Goal: Task Accomplishment & Management: Manage account settings

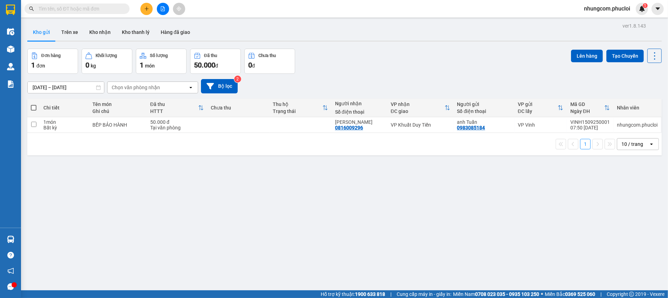
scroll to position [32, 0]
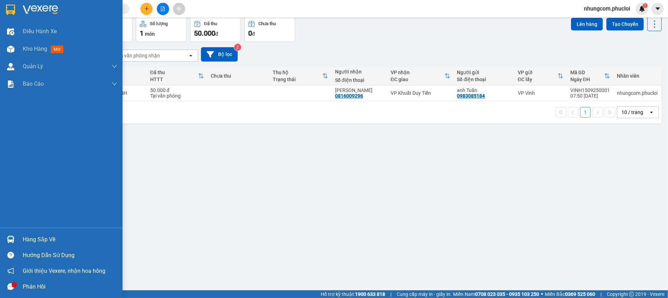
click at [23, 241] on div "Hàng sắp về" at bounding box center [70, 240] width 95 height 11
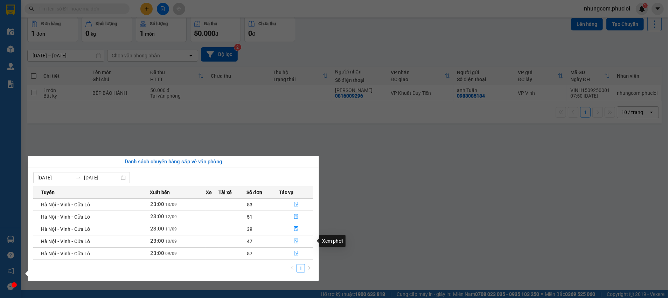
click at [294, 242] on icon "file-done" at bounding box center [296, 241] width 5 height 5
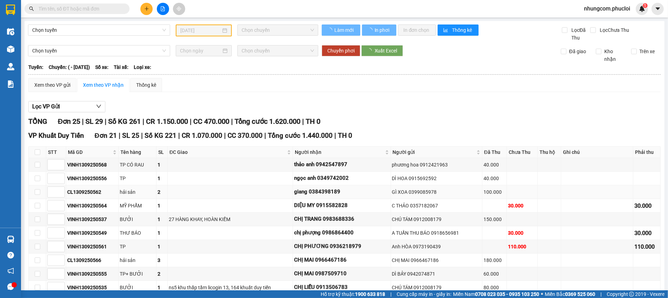
drag, startPoint x: 229, startPoint y: 108, endPoint x: 268, endPoint y: 193, distance: 94.2
click at [230, 107] on div "Lọc VP Gửi" at bounding box center [344, 107] width 632 height 12
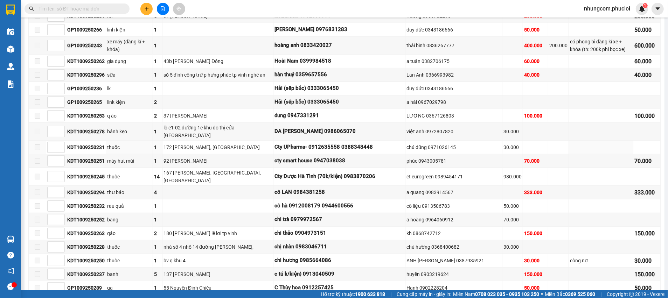
scroll to position [35, 0]
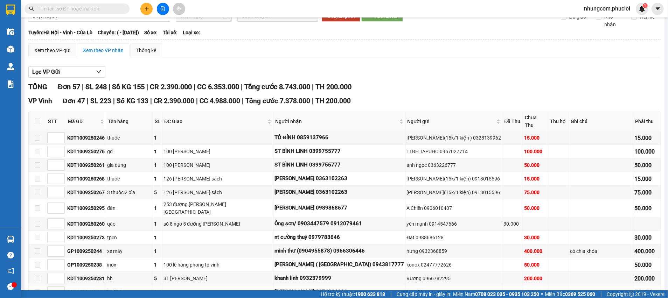
type input "[DATE]"
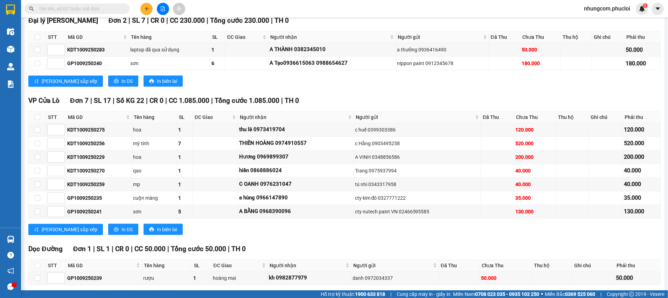
scroll to position [877, 0]
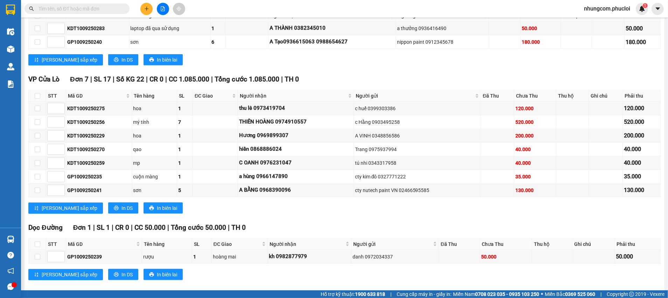
click at [146, 11] on icon "plus" at bounding box center [146, 8] width 5 height 5
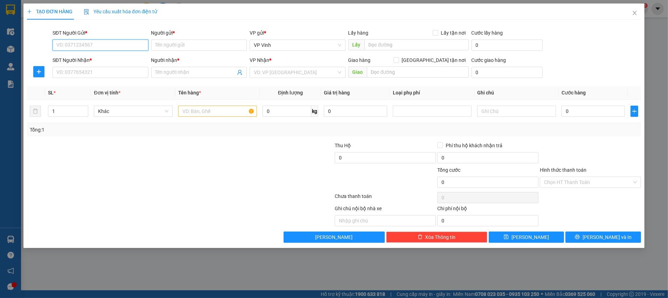
click at [127, 44] on input "SĐT Người Gửi *" at bounding box center [101, 45] width 96 height 11
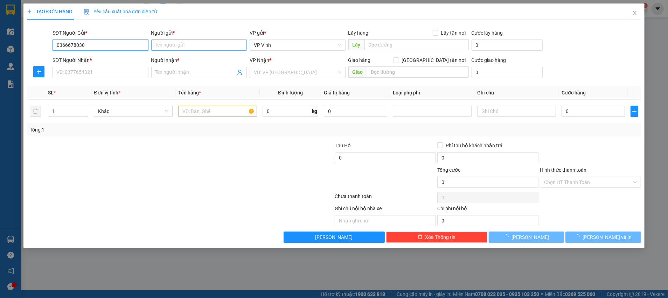
type input "0366678030"
click at [199, 45] on input "Người gửi *" at bounding box center [199, 45] width 96 height 11
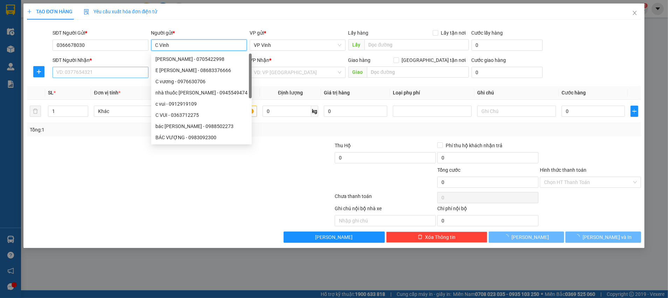
type input "C Vinh"
click at [116, 74] on input "SĐT Người Nhận *" at bounding box center [101, 72] width 96 height 11
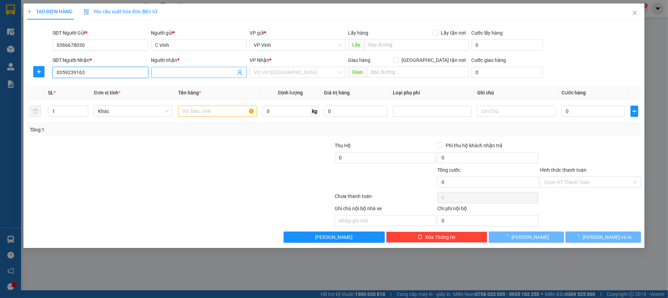
type input "0359239163"
click at [186, 68] on span at bounding box center [199, 72] width 96 height 11
click at [196, 72] on input "A HƯNG 0386777885" at bounding box center [195, 73] width 81 height 8
click at [191, 72] on input "A HƯNG 0386777885" at bounding box center [195, 73] width 81 height 8
click at [185, 72] on input "A HƯNG 0386777885" at bounding box center [195, 73] width 81 height 8
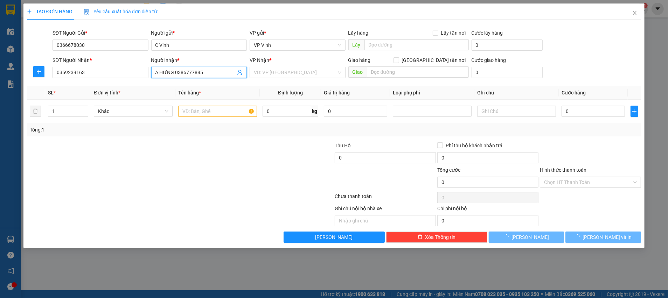
click at [181, 72] on input "A HƯNG 0386777885" at bounding box center [195, 73] width 81 height 8
click at [173, 74] on input "A HƯNG 0386777885" at bounding box center [195, 73] width 81 height 8
type input "A HƯNG 0386777885"
click at [269, 70] on input "search" at bounding box center [295, 72] width 83 height 11
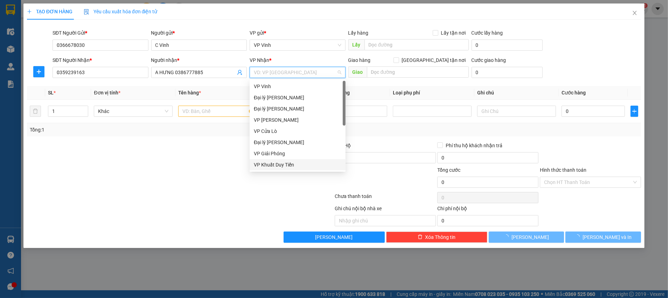
drag, startPoint x: 284, startPoint y: 165, endPoint x: 322, endPoint y: 143, distance: 43.5
click at [284, 165] on div "VP Khuất Duy Tiến" at bounding box center [298, 165] width 88 height 8
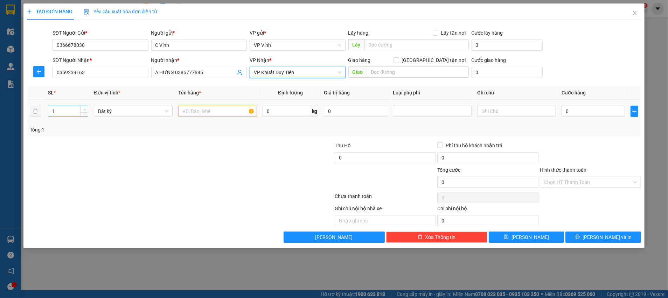
click at [84, 110] on icon "up" at bounding box center [84, 110] width 2 height 2
type input "4"
click at [84, 110] on icon "up" at bounding box center [84, 110] width 2 height 2
click at [214, 110] on input "text" at bounding box center [217, 111] width 79 height 11
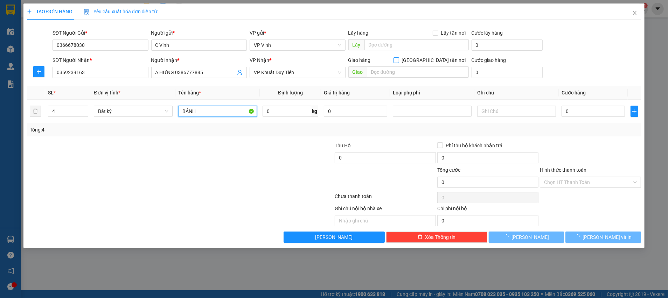
type input "BÁNH"
click at [398, 57] on input "[GEOGRAPHIC_DATA] tận nơi" at bounding box center [396, 59] width 5 height 5
checkbox input "true"
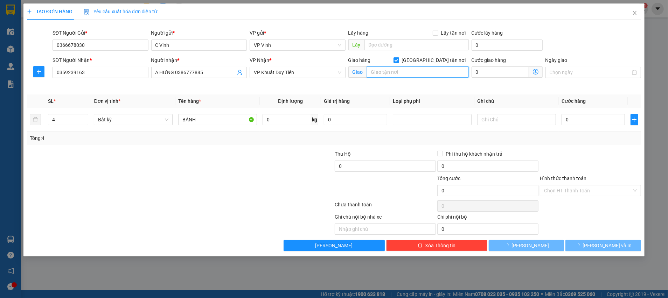
click at [428, 68] on input "text" at bounding box center [418, 72] width 102 height 11
type input "LA PHÙ"
click at [571, 89] on div "Transit Pickup Surcharge Ids Transit Deliver Surcharge Ids Transit Deliver Surc…" at bounding box center [334, 138] width 614 height 226
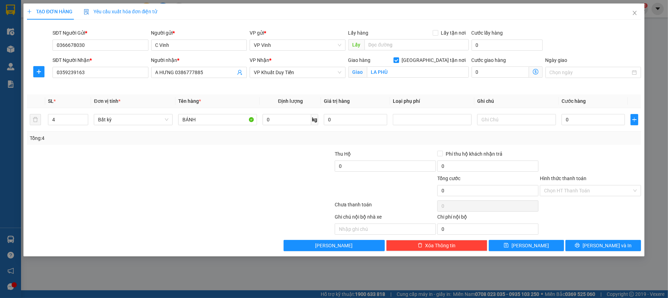
click at [223, 166] on div at bounding box center [128, 162] width 205 height 25
click at [606, 118] on input "0" at bounding box center [593, 119] width 63 height 11
type input "1"
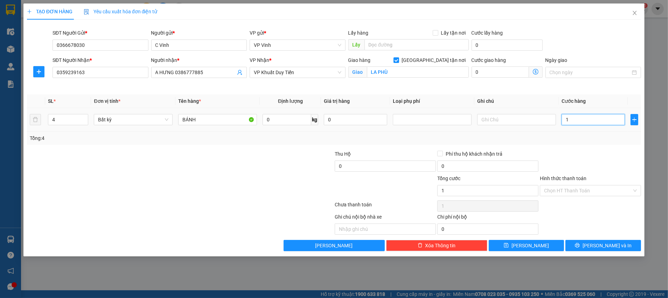
type input "16"
type input "160"
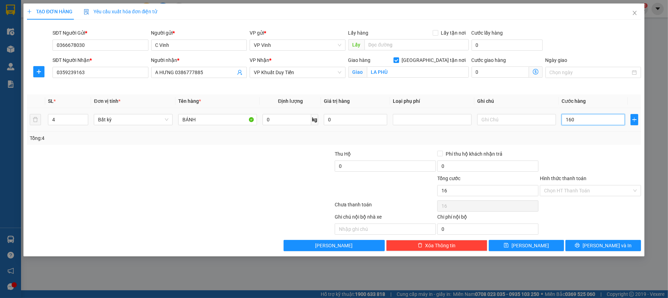
type input "160"
type input "160.000"
click at [588, 156] on div at bounding box center [590, 162] width 103 height 25
click at [580, 191] on input "Hình thức thanh toán" at bounding box center [588, 191] width 88 height 11
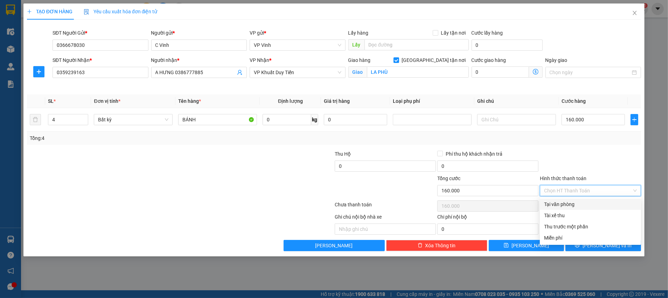
click at [558, 207] on div "Tại văn phòng" at bounding box center [590, 205] width 93 height 8
type input "0"
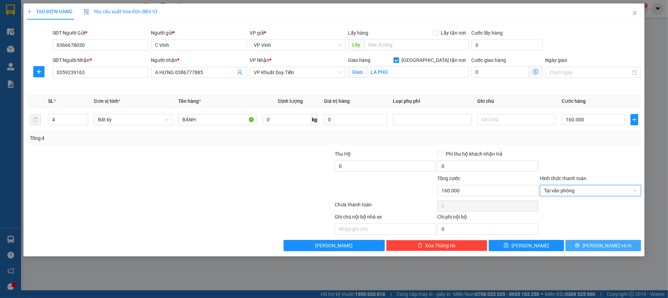
click at [599, 247] on span "[PERSON_NAME] và In" at bounding box center [607, 246] width 49 height 8
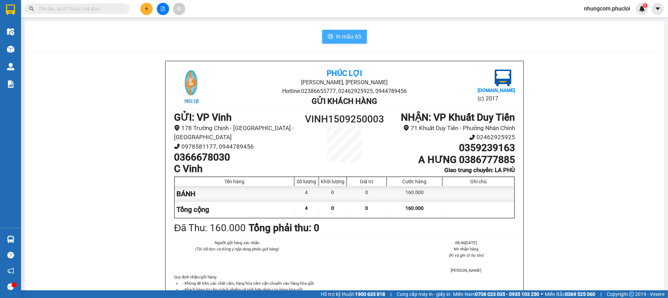
click at [341, 41] on span "In mẫu A5" at bounding box center [348, 36] width 25 height 9
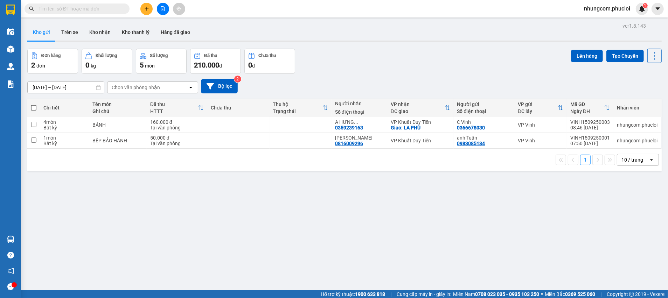
click at [389, 234] on div "ver 1.8.143 Kho gửi Trên xe Kho nhận Kho thanh [PERSON_NAME] đã giao Đơn hàng 2…" at bounding box center [345, 170] width 640 height 298
click at [618, 125] on icon at bounding box center [620, 125] width 5 height 5
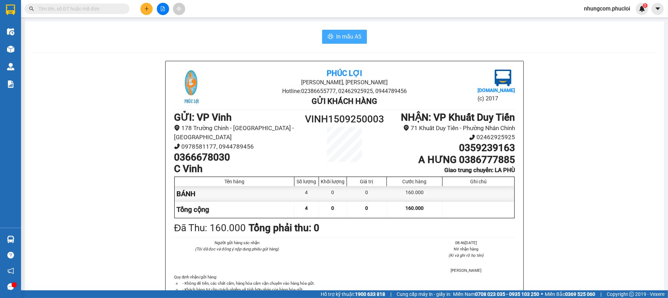
click at [348, 39] on span "In mẫu A5" at bounding box center [348, 36] width 25 height 9
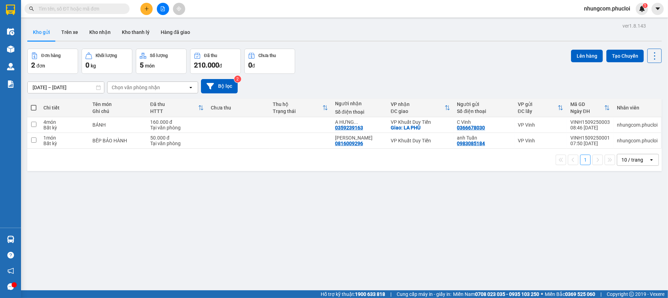
click at [113, 9] on input "text" at bounding box center [80, 9] width 83 height 8
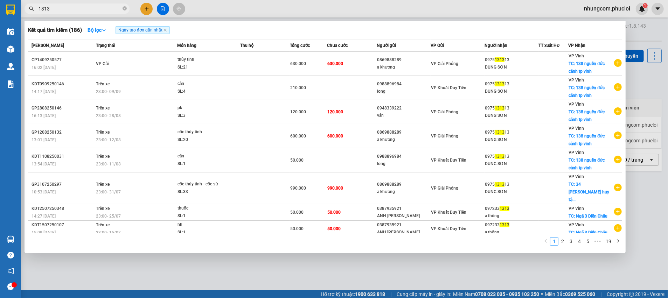
type input "1313"
click at [124, 9] on icon "close-circle" at bounding box center [125, 8] width 4 height 4
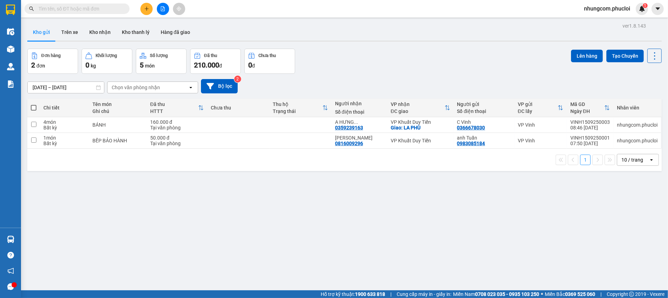
click at [164, 11] on icon "file-add" at bounding box center [163, 8] width 4 height 5
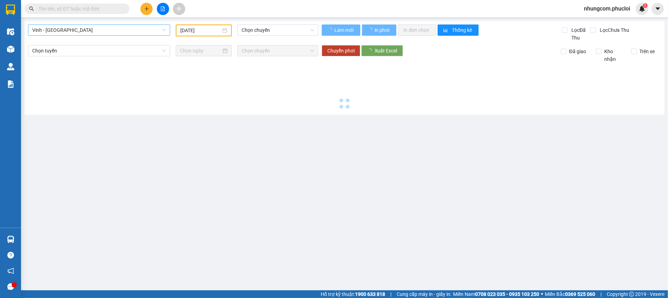
click at [98, 25] on span "Vinh - [GEOGRAPHIC_DATA]" at bounding box center [99, 30] width 134 height 11
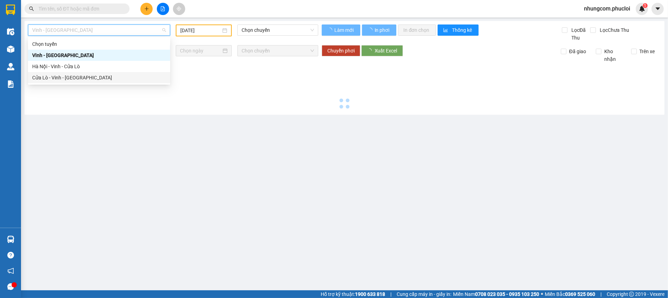
click at [75, 78] on div "Cửa Lò - Vinh - [GEOGRAPHIC_DATA]" at bounding box center [99, 78] width 134 height 8
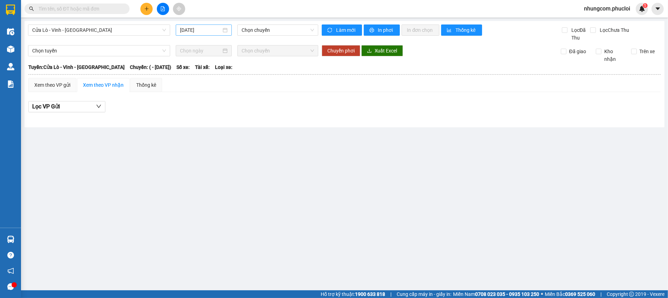
click at [224, 30] on div "[DATE]" at bounding box center [204, 30] width 48 height 8
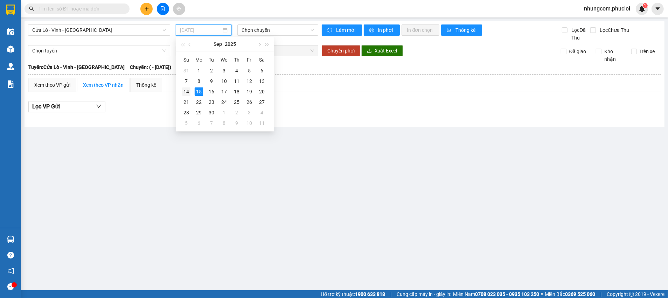
click at [186, 92] on div "14" at bounding box center [186, 92] width 8 height 8
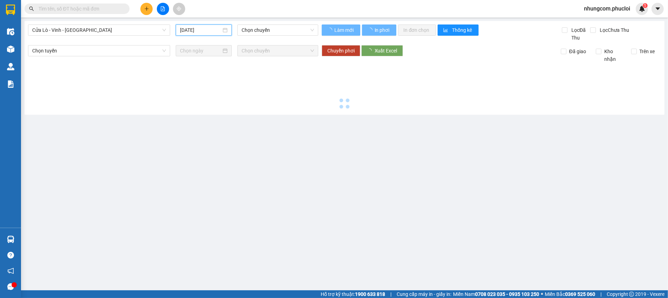
type input "[DATE]"
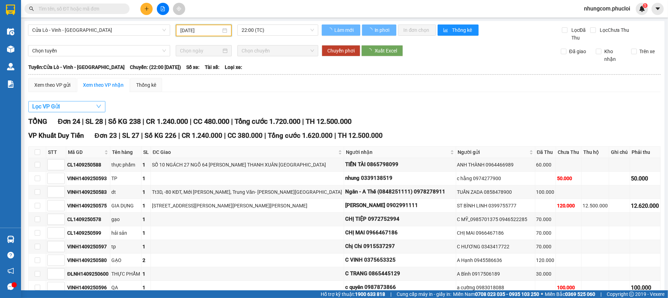
click at [64, 106] on button "Lọc VP Gửi" at bounding box center [66, 106] width 77 height 11
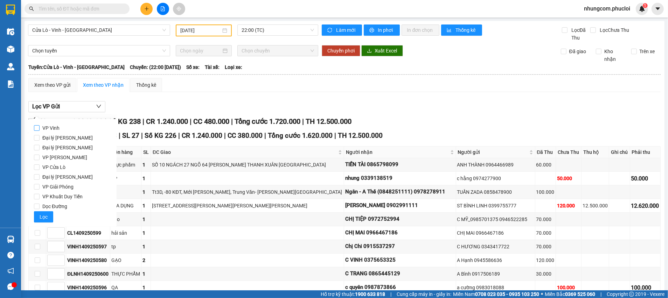
click at [38, 127] on input "VP Vinh" at bounding box center [37, 128] width 6 height 6
checkbox input "true"
click at [44, 213] on span "Lọc" at bounding box center [44, 217] width 8 height 8
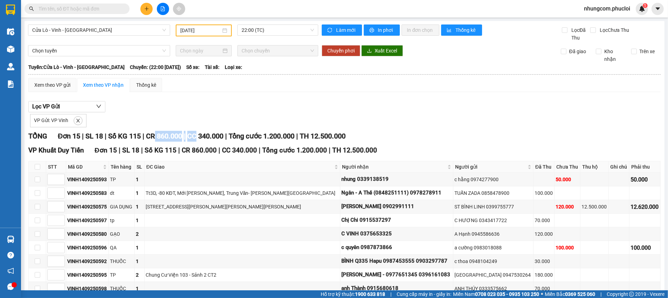
drag, startPoint x: 160, startPoint y: 137, endPoint x: 208, endPoint y: 136, distance: 47.3
click at [204, 136] on div "TỔNG Đơn 15 | SL 18 | Số KG 115 | CR 860.000 | CC 340.000 | Tổng cước 1.200.000…" at bounding box center [344, 136] width 632 height 11
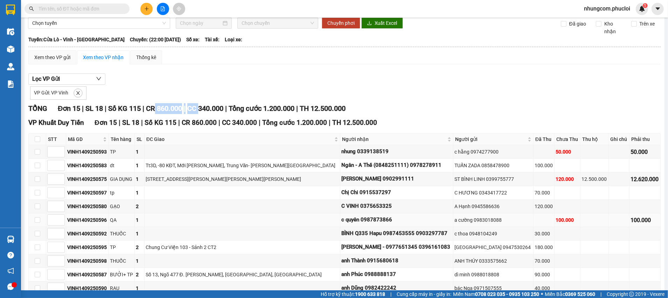
scroll to position [123, 0]
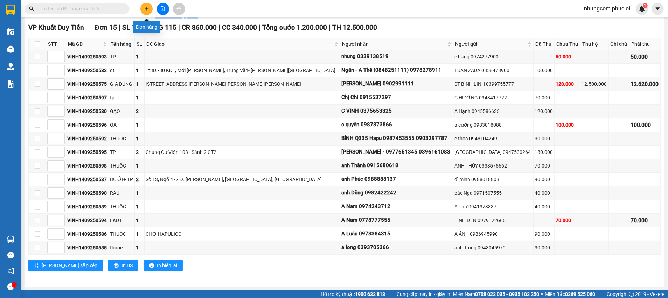
click at [148, 9] on icon "plus" at bounding box center [146, 8] width 5 height 5
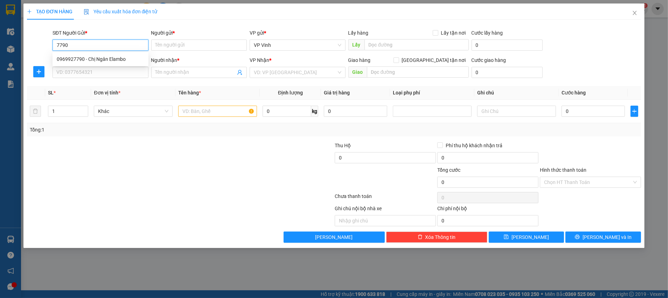
click at [115, 56] on div "0969927790 - Chị Ngân Elambo" at bounding box center [101, 59] width 88 height 8
type input "0969927790"
type input "Chị Ngân Elambo"
type input "0969927790"
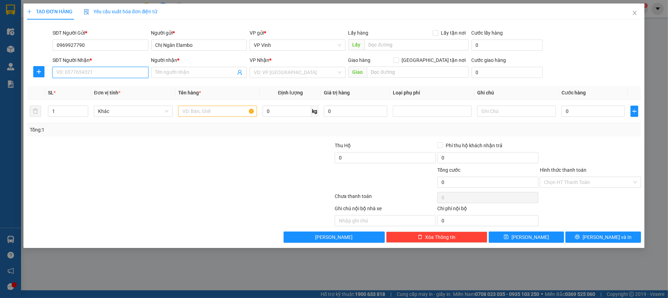
click at [114, 69] on input "SĐT Người Nhận *" at bounding box center [101, 72] width 96 height 11
click at [110, 88] on div "0979220783 - Xe Hùng Mạnh" at bounding box center [101, 87] width 88 height 8
type input "0979220783"
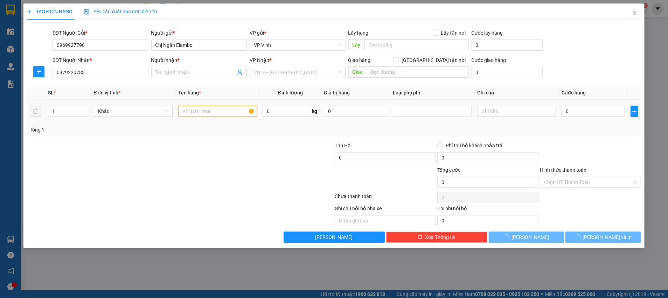
click at [206, 115] on input "text" at bounding box center [217, 111] width 79 height 11
type input "T"
type input "Xe [PERSON_NAME]"
checkbox input "true"
type input "VP số 8 - Đối Diện Nghĩa [PERSON_NAME], [GEOGRAPHIC_DATA]"
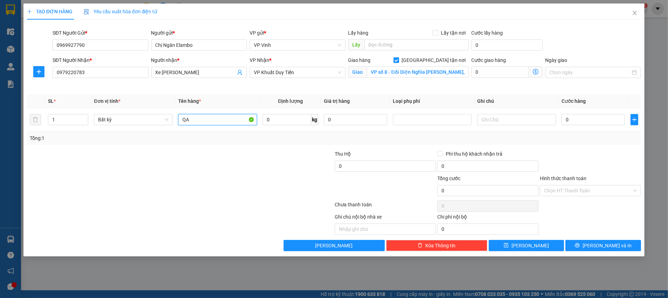
type input "QA"
click at [218, 135] on div "Tổng: 1" at bounding box center [144, 138] width 228 height 8
click at [575, 122] on input "0" at bounding box center [593, 119] width 63 height 11
type input "1"
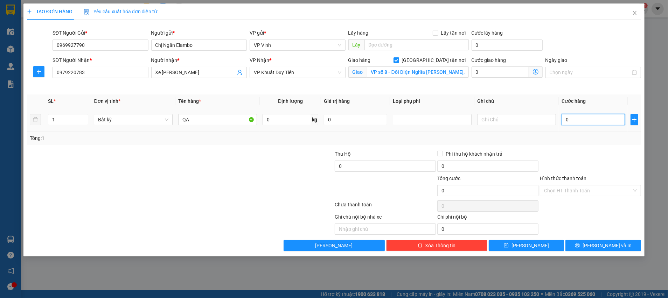
type input "1"
type input "12"
type input "120"
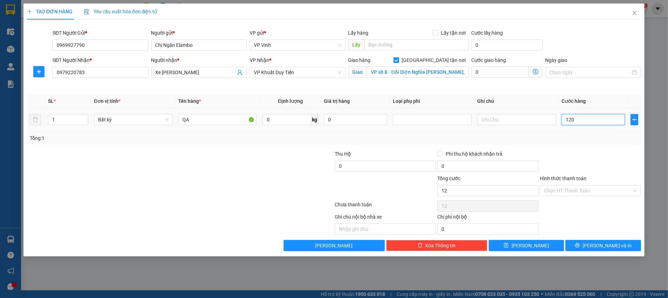
type input "120"
type input "120.000"
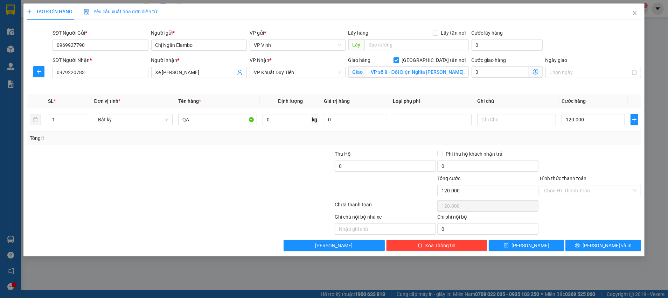
click at [580, 135] on div "Tổng: 1" at bounding box center [334, 138] width 609 height 8
drag, startPoint x: 534, startPoint y: 247, endPoint x: 539, endPoint y: 247, distance: 4.9
click at [534, 247] on button "[PERSON_NAME]" at bounding box center [527, 245] width 76 height 11
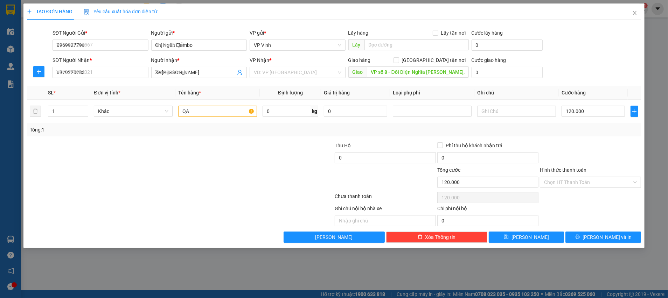
checkbox input "false"
type input "0"
click at [635, 13] on icon "close" at bounding box center [635, 13] width 4 height 4
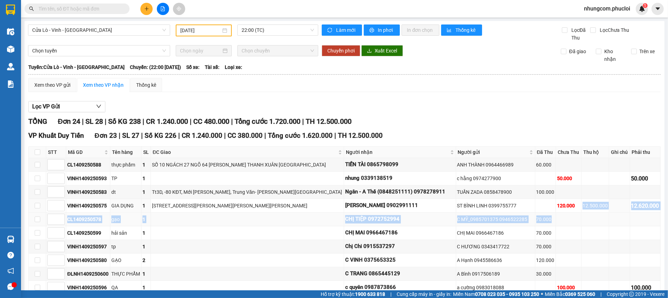
drag, startPoint x: 575, startPoint y: 207, endPoint x: 623, endPoint y: 214, distance: 48.8
drag, startPoint x: 128, startPoint y: 207, endPoint x: 172, endPoint y: 207, distance: 44.1
click at [172, 207] on tr "VINH1409250575 GIA DỤNG 1 SỐ 6 [PERSON_NAME], [PERSON_NAME], BA ĐÌNH [PERSON_NA…" at bounding box center [345, 206] width 632 height 14
drag, startPoint x: 96, startPoint y: 204, endPoint x: 109, endPoint y: 203, distance: 13.0
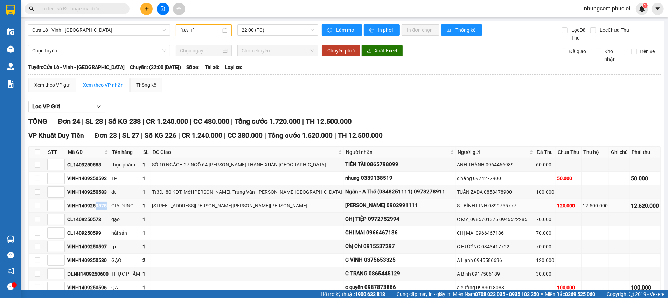
click at [109, 203] on div "VINH1409250575" at bounding box center [88, 206] width 42 height 8
copy div "0575"
click at [97, 10] on input "text" at bounding box center [80, 9] width 83 height 8
paste input "0575"
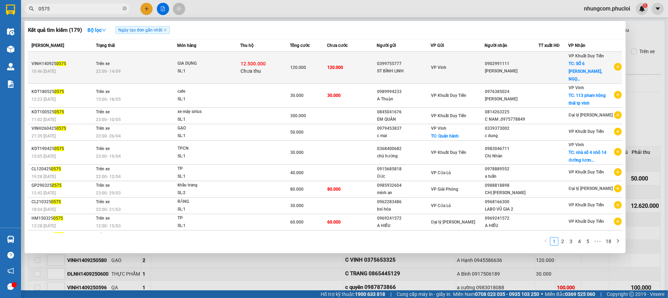
type input "0575"
click at [560, 64] on div at bounding box center [553, 67] width 29 height 7
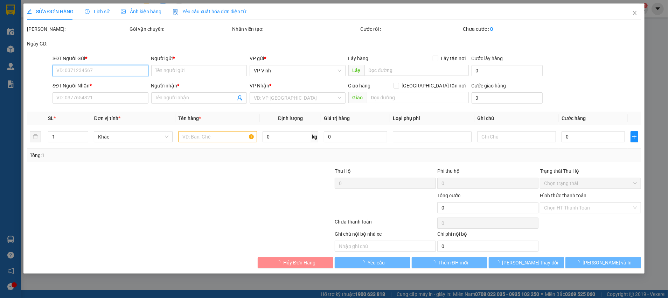
type input "0399755777"
type input "ST BÌNH LINH"
type input "0902991111"
type input "[PERSON_NAME]"
checkbox input "true"
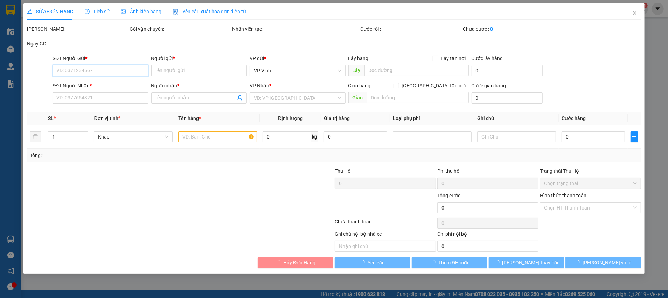
type input "[STREET_ADDRESS][PERSON_NAME][PERSON_NAME][PERSON_NAME]"
type input "120.000"
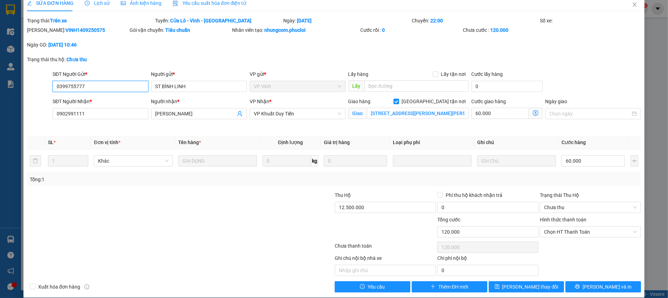
scroll to position [16, 0]
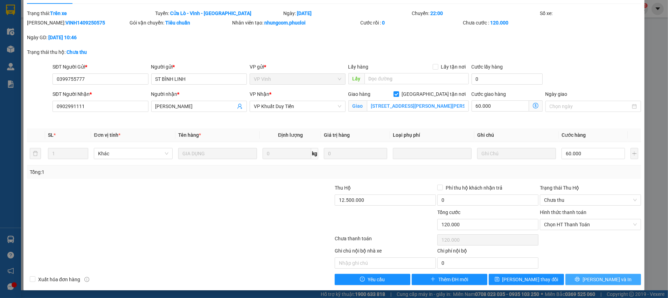
click at [596, 279] on span "[PERSON_NAME] và In" at bounding box center [607, 280] width 49 height 8
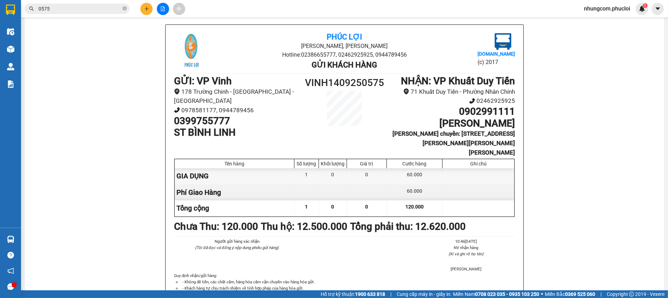
scroll to position [53, 0]
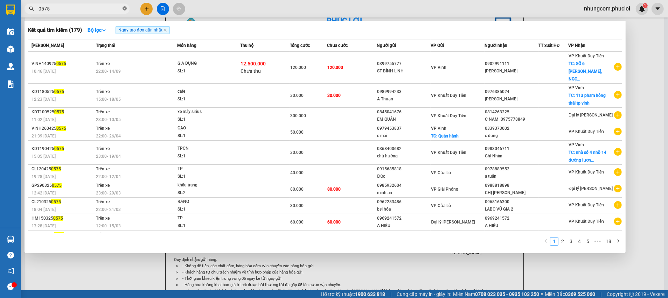
click at [125, 9] on icon "close-circle" at bounding box center [125, 8] width 4 height 4
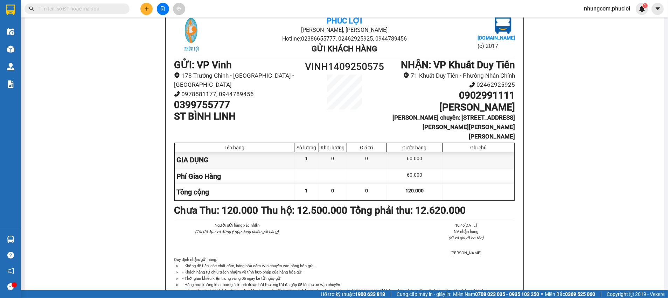
drag, startPoint x: 559, startPoint y: 121, endPoint x: 607, endPoint y: 71, distance: 69.1
drag, startPoint x: 607, startPoint y: 71, endPoint x: 619, endPoint y: 93, distance: 24.6
drag, startPoint x: 619, startPoint y: 93, endPoint x: 640, endPoint y: 55, distance: 43.1
click at [640, 55] on div "Phúc Lợi Đường [PERSON_NAME], Phường Nghi Hương Hotline: 02386655777, 024629259…" at bounding box center [344, 166] width 623 height 316
drag, startPoint x: 67, startPoint y: 122, endPoint x: 43, endPoint y: 114, distance: 24.7
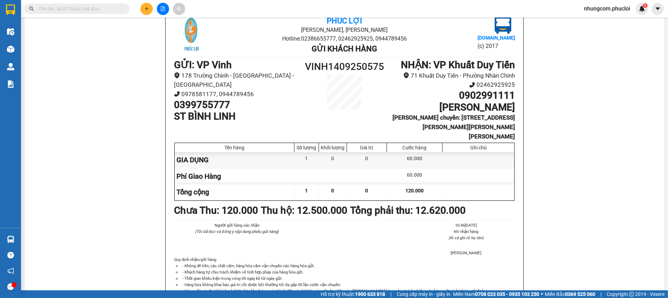
click at [43, 114] on div "Phúc Lợi Đường [PERSON_NAME], Phường Nghi Hương Hotline: 02386655777, 024629259…" at bounding box center [344, 166] width 623 height 316
click at [478, 157] on div at bounding box center [479, 160] width 72 height 16
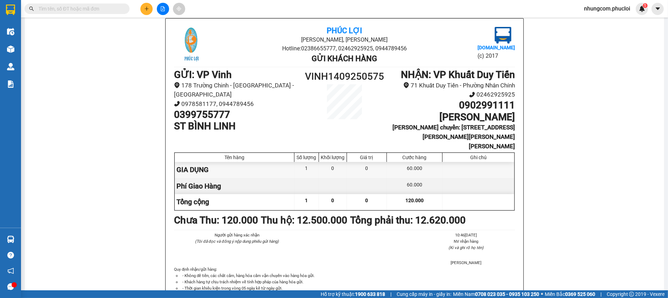
scroll to position [91, 0]
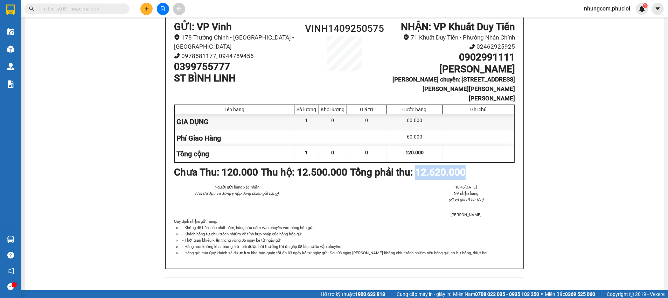
drag, startPoint x: 420, startPoint y: 164, endPoint x: 472, endPoint y: 158, distance: 52.1
click at [472, 165] on div "Chưa Thu : 120.000 Thu hộ: 12.500.000 Tổng phải thu: 12.620.000" at bounding box center [344, 172] width 341 height 15
click at [479, 165] on div "Chưa Thu : 120.000 Thu hộ: 12.500.000 Tổng phải thu: 12.620.000" at bounding box center [344, 172] width 341 height 15
click at [278, 273] on div "Phúc Lợi Đường [PERSON_NAME], Phường Nghi Hương Hotline: 02386655777, 024629259…" at bounding box center [344, 128] width 359 height 316
click at [560, 74] on div "Phúc Lợi Đường [PERSON_NAME], Phường Nghi Hương Hotline: 02386655777, 024629259…" at bounding box center [344, 128] width 623 height 316
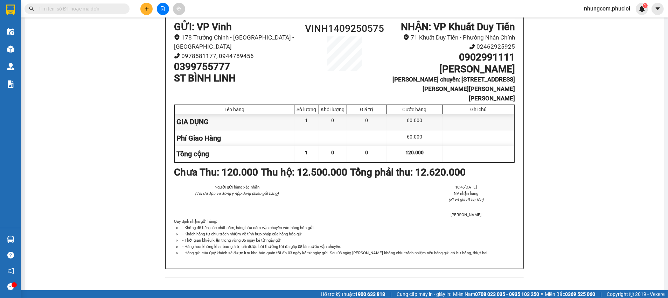
click at [552, 95] on div "Phúc Lợi Đường [PERSON_NAME], Phường Nghi Hương Hotline: 02386655777, 024629259…" at bounding box center [344, 128] width 623 height 316
drag, startPoint x: 557, startPoint y: 92, endPoint x: 590, endPoint y: 83, distance: 34.1
drag, startPoint x: 590, startPoint y: 83, endPoint x: 630, endPoint y: 69, distance: 42.6
click at [630, 69] on div "Phúc Lợi Đường [PERSON_NAME], Phường Nghi Hương Hotline: 02386655777, 024629259…" at bounding box center [344, 128] width 623 height 316
drag, startPoint x: 585, startPoint y: 92, endPoint x: 615, endPoint y: 92, distance: 30.5
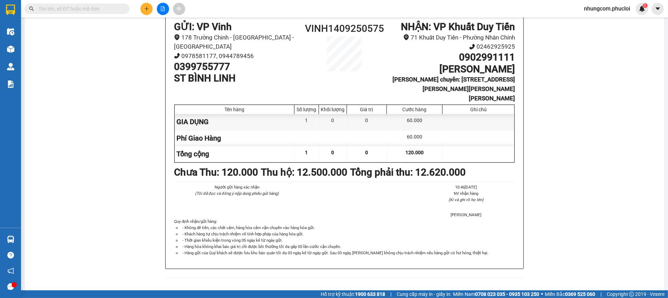
drag, startPoint x: 615, startPoint y: 92, endPoint x: 303, endPoint y: 271, distance: 360.1
click at [303, 271] on div "Phúc Lợi Đường [PERSON_NAME], Phường Nghi Hương Hotline: 02386655777, 024629259…" at bounding box center [344, 128] width 359 height 316
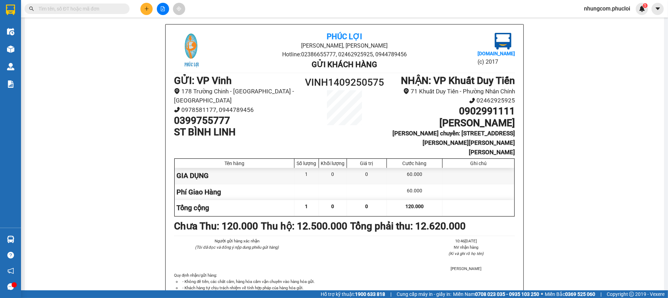
scroll to position [0, 0]
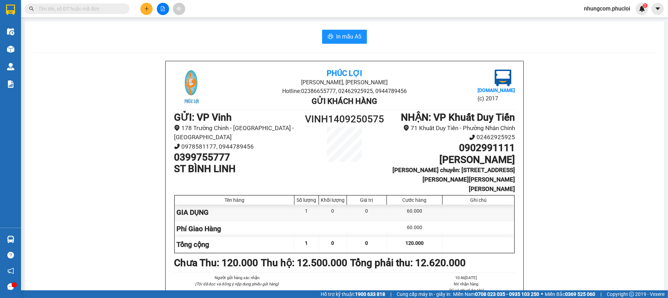
click at [564, 104] on div "Phúc Lợi Đường [PERSON_NAME], Phường Nghi Hương Hotline: 02386655777, 024629259…" at bounding box center [344, 219] width 623 height 316
click at [81, 7] on input "text" at bounding box center [80, 9] width 83 height 8
click at [560, 122] on div "Phúc Lợi Đường [PERSON_NAME], Phường Nghi Hương Hotline: 02386655777, 024629259…" at bounding box center [344, 219] width 623 height 316
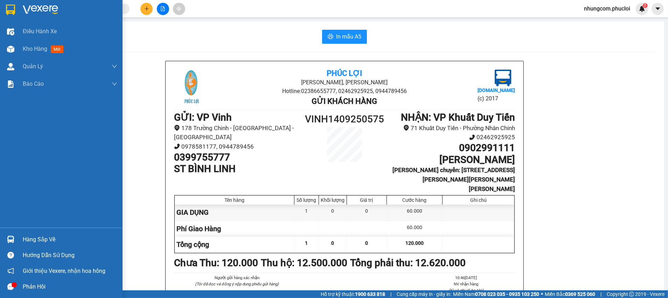
click at [33, 241] on div "Hàng sắp về" at bounding box center [70, 240] width 95 height 11
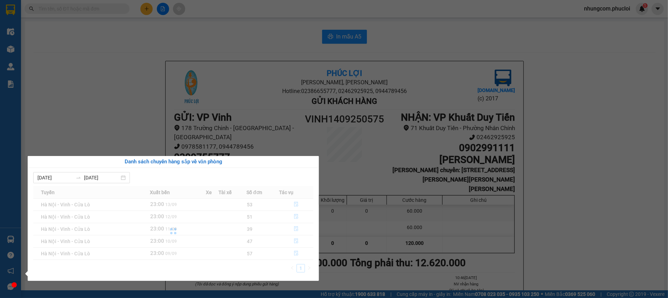
click at [120, 90] on section "Kết quả tìm kiếm ( 179 ) Bộ lọc Ngày tạo đơn gần nhất Mã ĐH Trạng thái Món hàng…" at bounding box center [334, 149] width 668 height 298
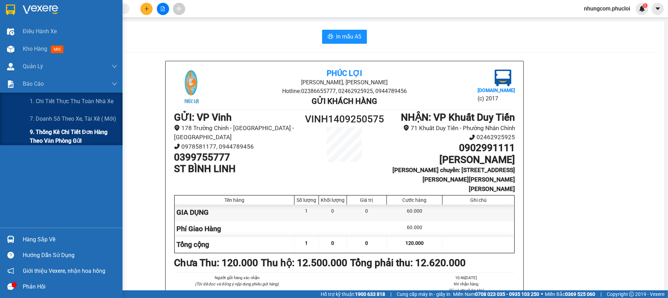
click at [40, 134] on span "9. Thống kê chi tiết đơn hàng theo văn phòng gửi" at bounding box center [74, 137] width 88 height 18
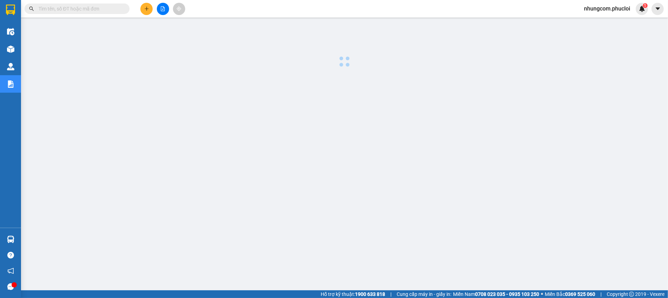
click at [354, 87] on div at bounding box center [345, 178] width 640 height 315
drag, startPoint x: 205, startPoint y: 90, endPoint x: 158, endPoint y: 83, distance: 48.1
drag, startPoint x: 158, startPoint y: 83, endPoint x: 134, endPoint y: 88, distance: 24.0
click at [134, 88] on div at bounding box center [345, 178] width 640 height 315
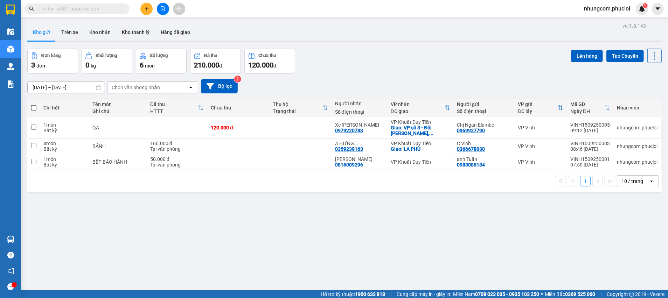
click at [241, 215] on div "ver 1.8.143 Kho gửi Trên xe Kho nhận Kho thanh lý Hàng đã giao Đơn hàng 3 đơn K…" at bounding box center [345, 170] width 640 height 298
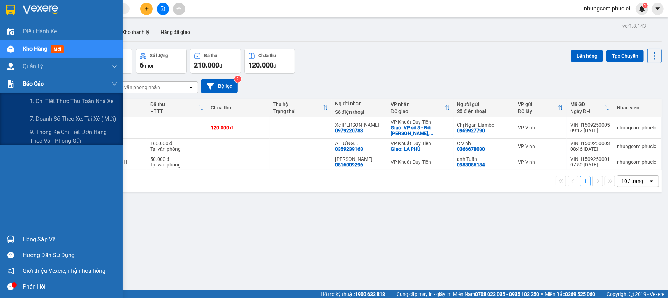
click at [34, 86] on span "Báo cáo" at bounding box center [33, 83] width 21 height 9
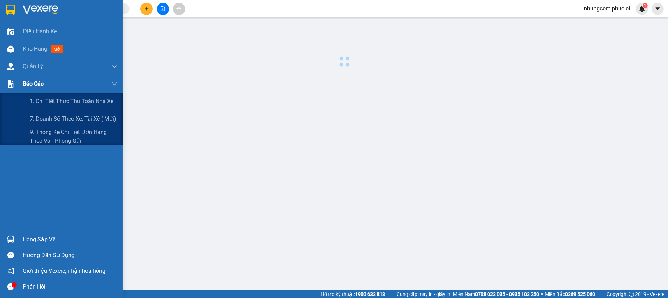
click at [32, 84] on span "Báo cáo" at bounding box center [33, 83] width 21 height 9
click at [11, 83] on img at bounding box center [10, 84] width 7 height 7
click at [42, 136] on span "9. Thống kê chi tiết đơn hàng theo văn phòng gửi" at bounding box center [74, 137] width 88 height 18
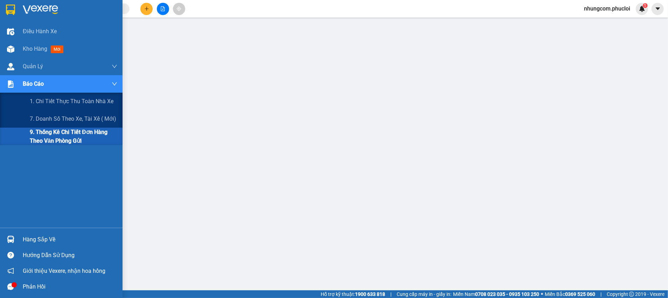
click at [50, 133] on span "9. Thống kê chi tiết đơn hàng theo văn phòng gửi" at bounding box center [74, 137] width 88 height 18
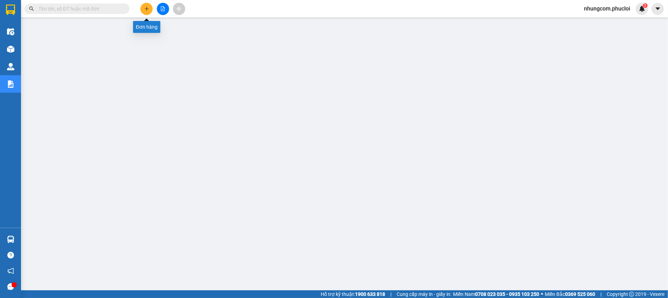
click at [147, 9] on icon "plus" at bounding box center [147, 8] width 4 height 0
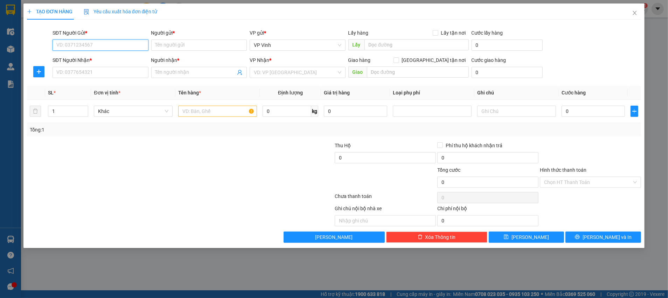
click at [112, 43] on input "SĐT Người Gửi *" at bounding box center [101, 45] width 96 height 11
click at [101, 47] on input "SĐT Người Gửi *" at bounding box center [101, 45] width 96 height 11
click at [98, 60] on div "0399755777 - ST BÌNH LINH" at bounding box center [101, 59] width 88 height 8
type input "0399755777"
type input "ST BÌNH LINH"
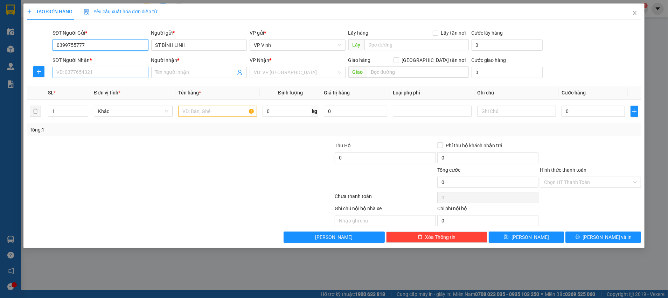
type input "0399755777"
click at [109, 75] on input "SĐT Người Nhận *" at bounding box center [101, 72] width 96 height 11
type input "0976546309"
click at [183, 71] on input "Người nhận *" at bounding box center [195, 73] width 81 height 8
type input "Chị Linh"
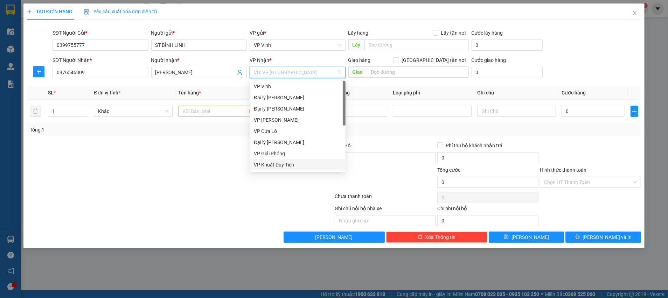
click at [282, 162] on div "VP Khuất Duy Tiến" at bounding box center [298, 165] width 88 height 8
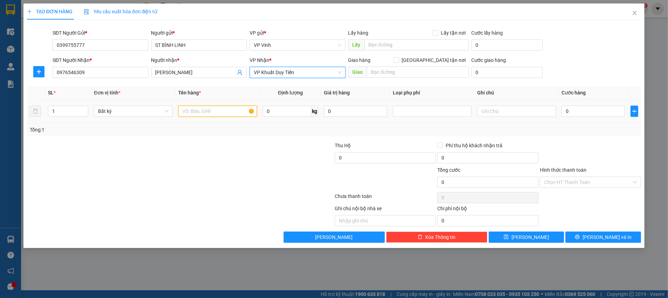
click at [210, 114] on input "text" at bounding box center [217, 111] width 79 height 11
type input "2"
click at [85, 110] on icon "up" at bounding box center [84, 110] width 2 height 2
click at [217, 114] on input "text" at bounding box center [217, 111] width 79 height 11
type input "MÁY GIẶT + BẾP TỪ"
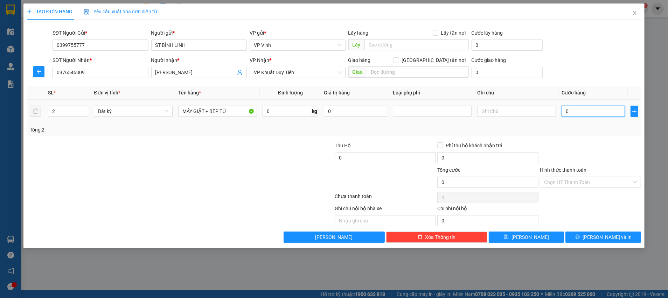
click at [593, 113] on input "0" at bounding box center [593, 111] width 63 height 11
type input "4"
type input "45"
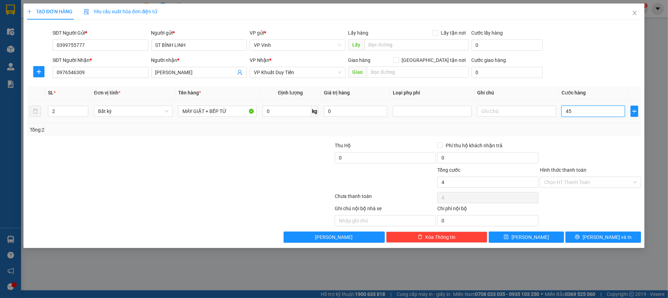
type input "45"
type input "450"
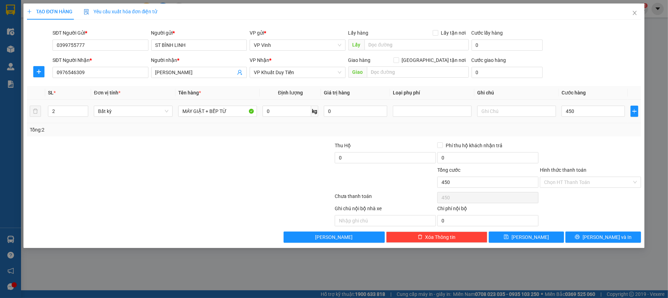
type input "450.000"
click at [587, 127] on div "Tổng: 2" at bounding box center [334, 130] width 609 height 8
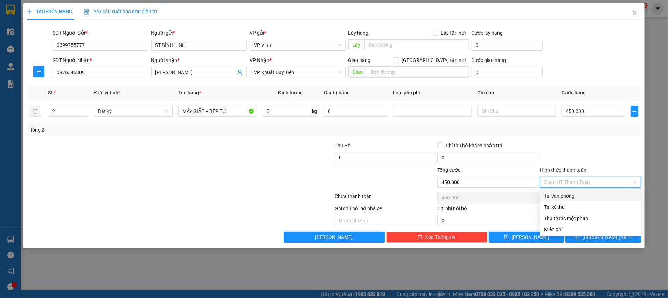
click at [630, 181] on input "Hình thức thanh toán" at bounding box center [588, 182] width 88 height 11
click at [581, 217] on div "Thu trước một phần" at bounding box center [590, 219] width 93 height 8
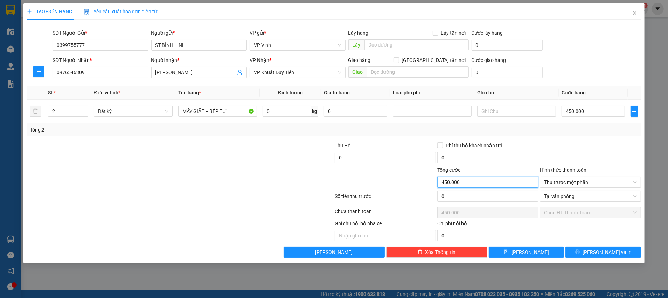
click at [505, 186] on input "450.000" at bounding box center [487, 182] width 101 height 11
click at [486, 183] on input "450.000" at bounding box center [487, 182] width 101 height 11
click at [455, 183] on input "450.000" at bounding box center [487, 182] width 101 height 11
drag, startPoint x: 441, startPoint y: 182, endPoint x: 507, endPoint y: 182, distance: 65.8
click at [473, 182] on input "450.000" at bounding box center [487, 182] width 101 height 11
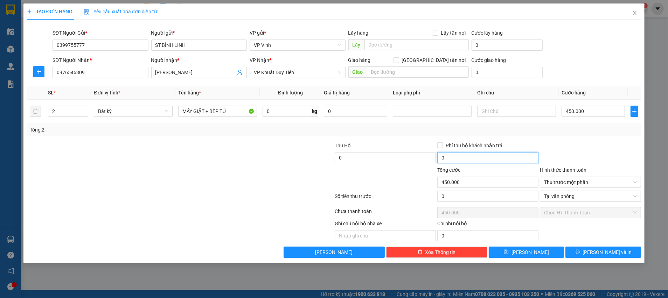
click at [473, 158] on input "0" at bounding box center [487, 157] width 101 height 11
type input "150.000"
click at [578, 135] on div "Tổng: 2" at bounding box center [334, 129] width 614 height 13
drag, startPoint x: 541, startPoint y: 252, endPoint x: 548, endPoint y: 252, distance: 7.0
click at [541, 251] on button "[PERSON_NAME]" at bounding box center [527, 252] width 76 height 11
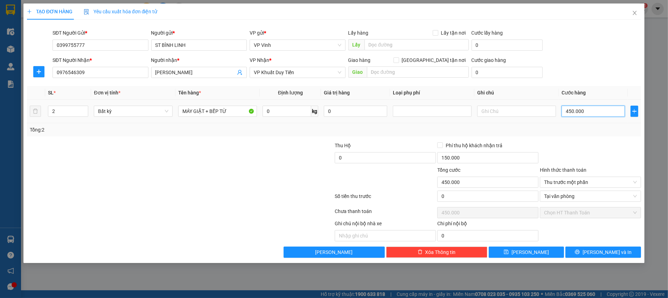
click at [586, 114] on input "450.000" at bounding box center [593, 111] width 63 height 11
type input "3"
type input "30"
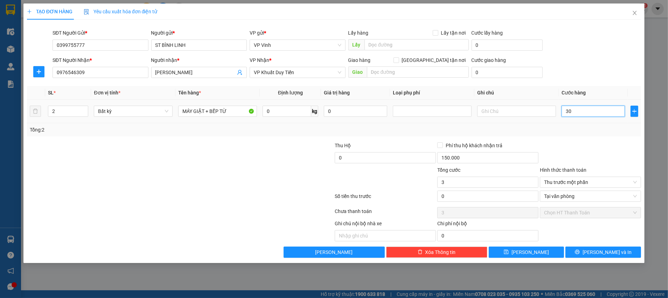
type input "30"
type input "300"
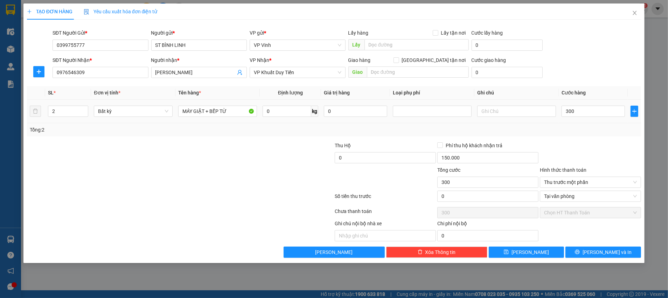
type input "300.000"
click at [578, 129] on div "Tổng: 2" at bounding box center [334, 130] width 609 height 8
click at [549, 255] on button "[PERSON_NAME]" at bounding box center [527, 252] width 76 height 11
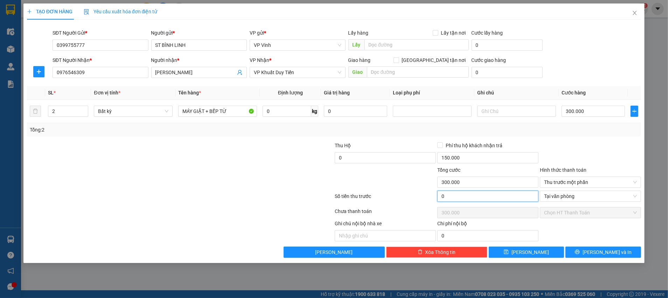
click at [476, 197] on input "0" at bounding box center [487, 196] width 101 height 11
click at [474, 159] on input "150.000" at bounding box center [487, 157] width 101 height 11
click at [465, 196] on input "0" at bounding box center [487, 196] width 101 height 11
type input "3"
type input "299.997"
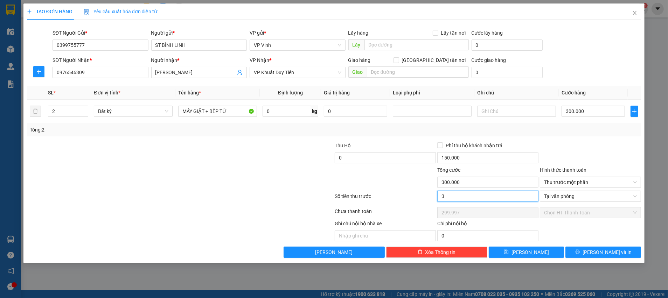
type input "30"
type input "299.970"
type input "300"
type input "299.700"
type input "300.000"
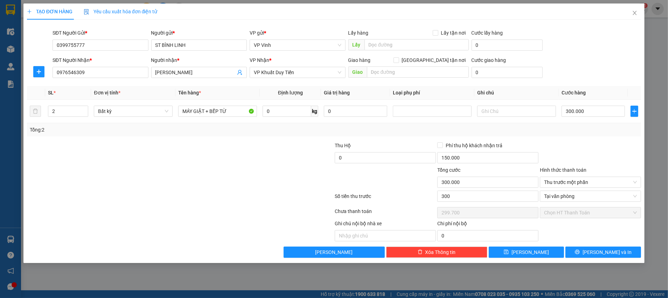
type input "0"
click at [396, 179] on div at bounding box center [385, 178] width 103 height 25
click at [589, 112] on input "300.000" at bounding box center [593, 111] width 63 height 11
type input "4"
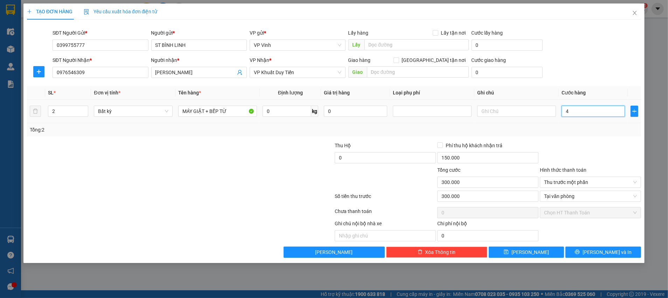
type input "-299.996"
type input "45"
type input "-299.955"
type input "450"
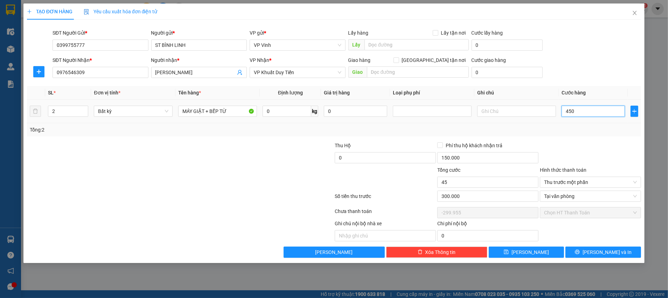
type input "450"
type input "-299.550"
type input "450.000"
type input "150.000"
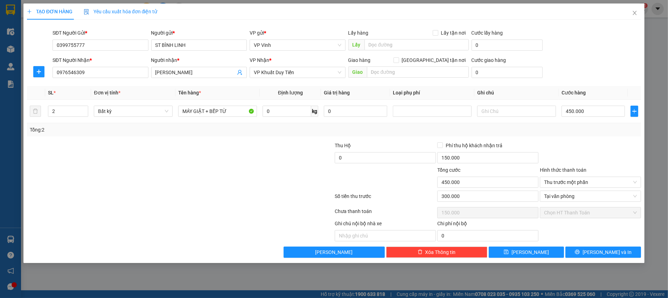
click at [582, 131] on div "Tổng: 2" at bounding box center [334, 130] width 609 height 8
click at [532, 251] on span "[PERSON_NAME]" at bounding box center [530, 253] width 37 height 8
click at [439, 146] on input "Phí thu hộ khách nhận trả" at bounding box center [439, 145] width 5 height 5
click at [441, 146] on input "Phí thu hộ khách nhận trả" at bounding box center [439, 145] width 5 height 5
checkbox input "false"
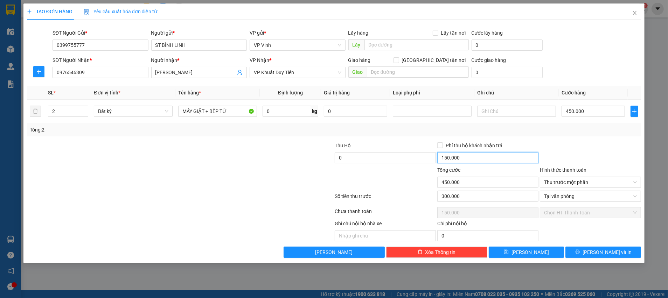
click at [464, 158] on input "150.000" at bounding box center [487, 157] width 101 height 11
type input "0"
click at [525, 251] on button "[PERSON_NAME]" at bounding box center [527, 252] width 76 height 11
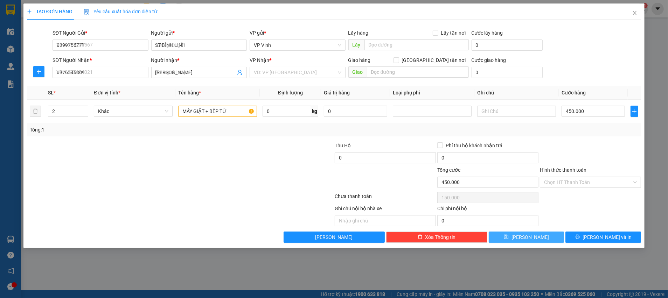
type input "1"
type input "0"
click at [633, 14] on icon "close" at bounding box center [635, 13] width 6 height 6
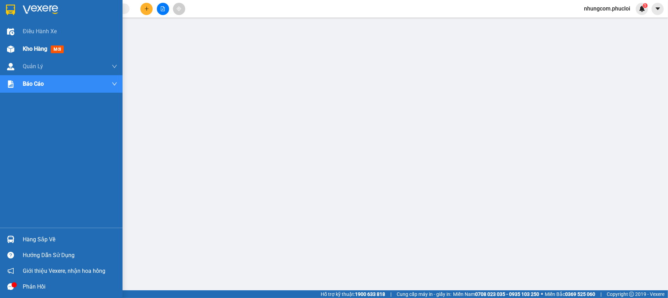
click at [46, 50] on span "Kho hàng" at bounding box center [35, 49] width 25 height 7
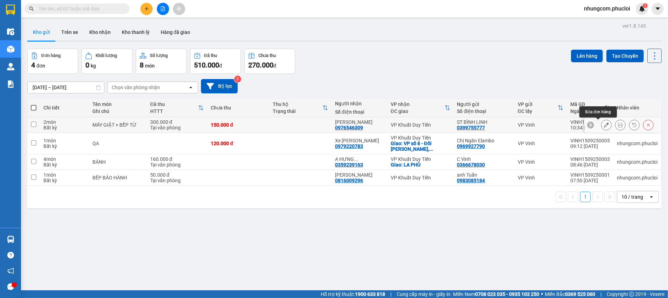
click at [618, 127] on icon at bounding box center [620, 125] width 5 height 5
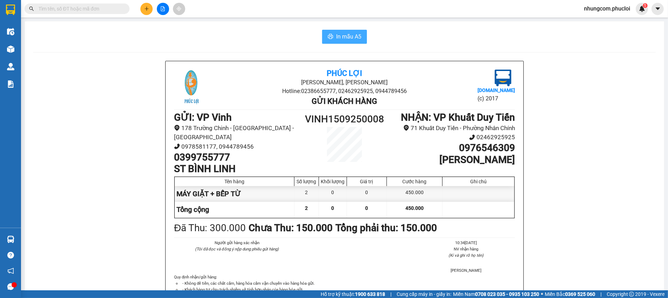
click at [342, 36] on span "In mẫu A5" at bounding box center [348, 36] width 25 height 9
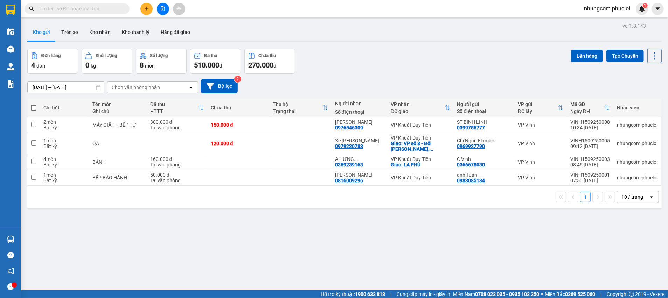
click at [450, 229] on div "ver 1.8.143 Kho gửi Trên xe Kho nhận Kho thanh lý Hàng đã giao Đơn hàng 4 đơn K…" at bounding box center [345, 170] width 640 height 298
click at [604, 124] on icon at bounding box center [606, 125] width 5 height 5
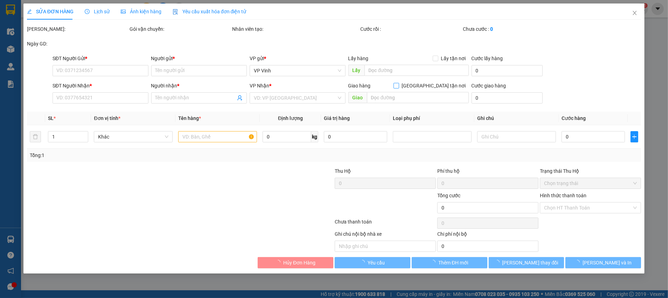
type input "0399755777"
type input "ST BÌNH LINH"
type input "0976546309"
type input "Chị Linh"
type input "450.000"
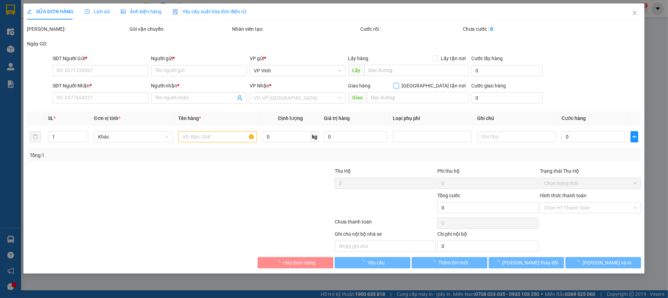
type input "300.000"
type input "150.000"
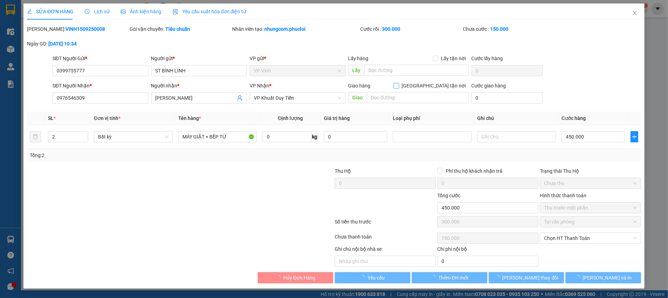
click at [398, 86] on input "[GEOGRAPHIC_DATA] tận nơi" at bounding box center [396, 85] width 5 height 5
checkbox input "true"
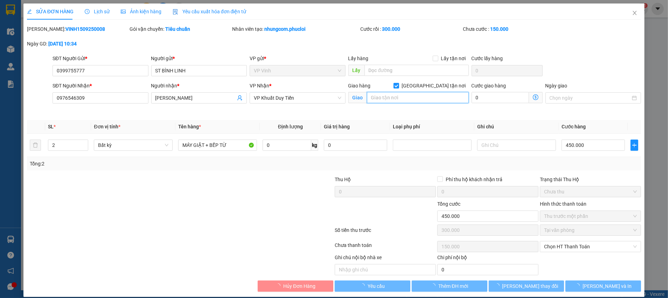
click at [420, 96] on input "text" at bounding box center [418, 97] width 102 height 11
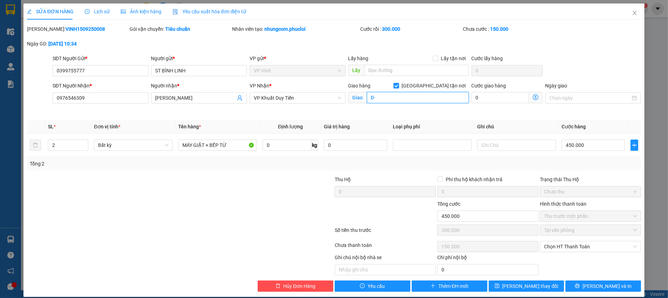
type input "D"
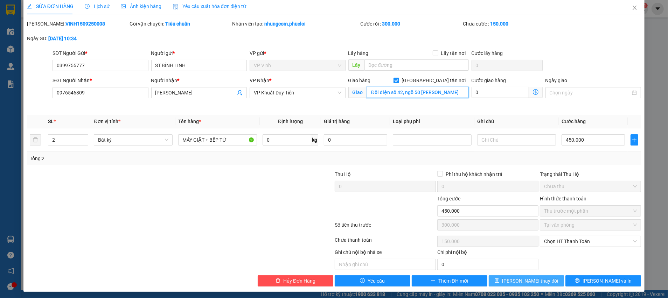
scroll to position [7, 0]
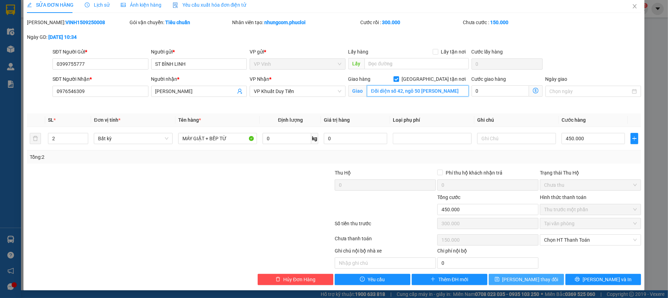
type input "Đối diện số 42, ngõ 50 Nguyễn Lương"
click at [520, 280] on span "[PERSON_NAME] thay đổi" at bounding box center [530, 280] width 56 height 8
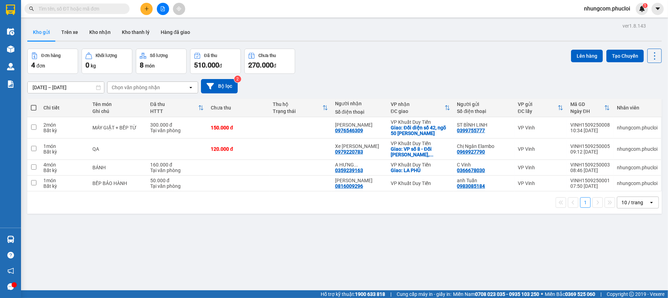
click at [255, 252] on div "ver 1.8.143 Kho gửi Trên xe Kho nhận Kho thanh lý Hàng đã giao Đơn hàng 4 đơn K…" at bounding box center [345, 170] width 640 height 298
click at [34, 108] on span at bounding box center [34, 108] width 6 height 6
click at [34, 104] on input "checkbox" at bounding box center [34, 104] width 0 height 0
checkbox input "true"
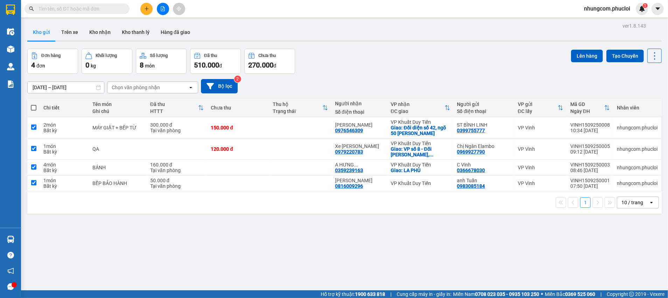
checkbox input "true"
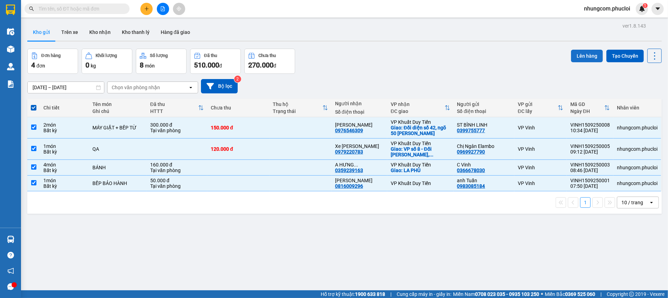
click at [587, 53] on button "Lên hàng" at bounding box center [587, 56] width 32 height 13
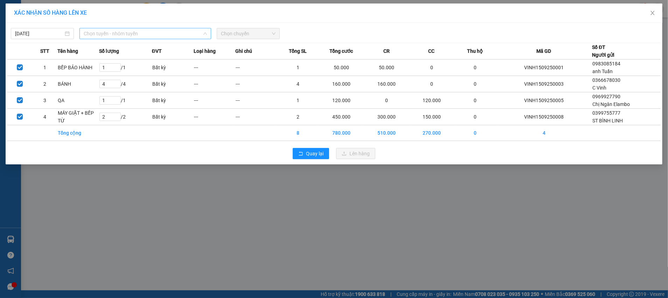
click at [135, 33] on span "Chọn tuyến - nhóm tuyến" at bounding box center [145, 33] width 123 height 11
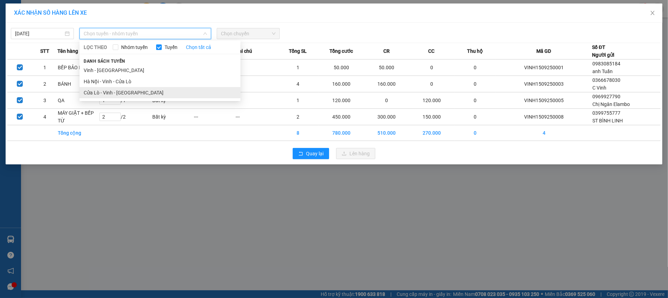
click at [104, 91] on li "Cửa Lò - Vinh - [GEOGRAPHIC_DATA]" at bounding box center [159, 92] width 161 height 11
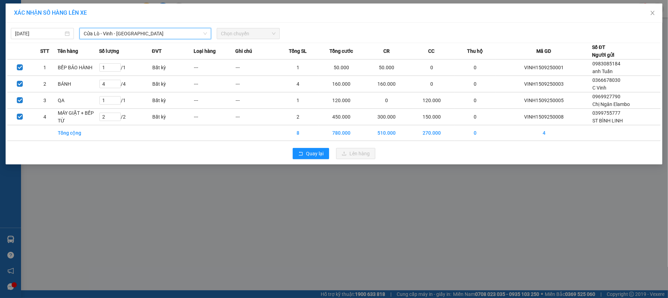
click at [245, 33] on span "Chọn chuyến" at bounding box center [248, 33] width 55 height 11
click at [251, 33] on span "Chọn chuyến" at bounding box center [248, 33] width 55 height 11
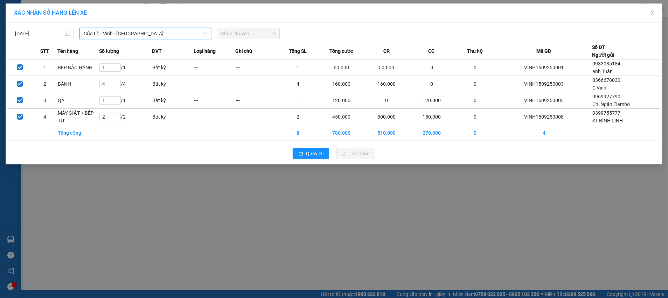
drag, startPoint x: 331, startPoint y: 184, endPoint x: 164, endPoint y: 296, distance: 200.8
click at [331, 185] on div "XÁC NHẬN SỐ HÀNG LÊN XE 15/09/2025 Cửa Lò - Vinh - Hà Nội Cửa Lò - Vinh - Hà Nộ…" at bounding box center [334, 149] width 668 height 298
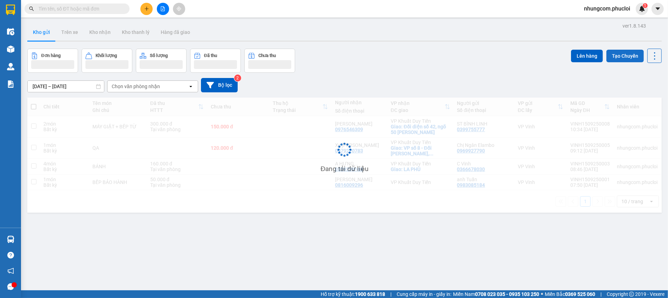
click at [626, 57] on button "Tạo Chuyến" at bounding box center [624, 56] width 37 height 13
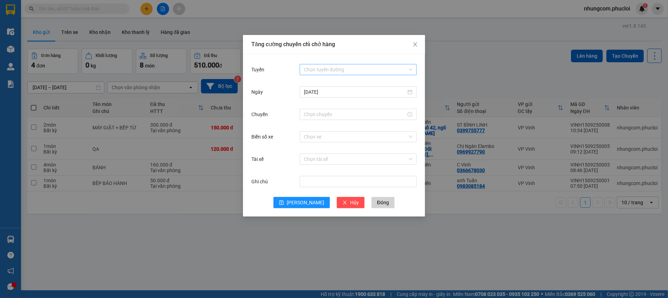
click at [344, 69] on input "Tuyến" at bounding box center [356, 69] width 104 height 11
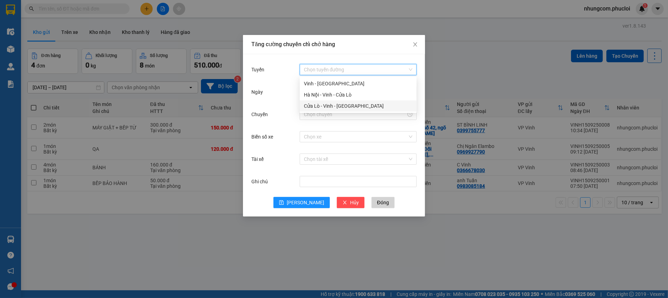
click at [319, 105] on div "Cửa Lò - Vinh - [GEOGRAPHIC_DATA]" at bounding box center [358, 106] width 109 height 8
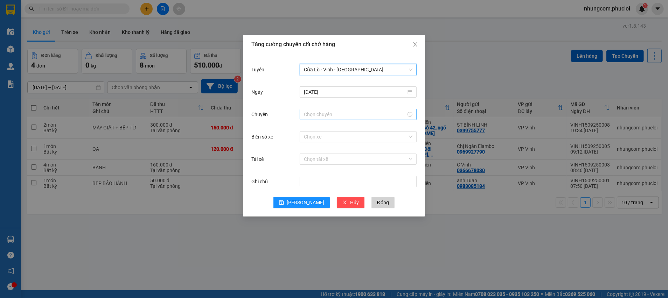
click at [338, 115] on input "Chuyến" at bounding box center [355, 115] width 102 height 8
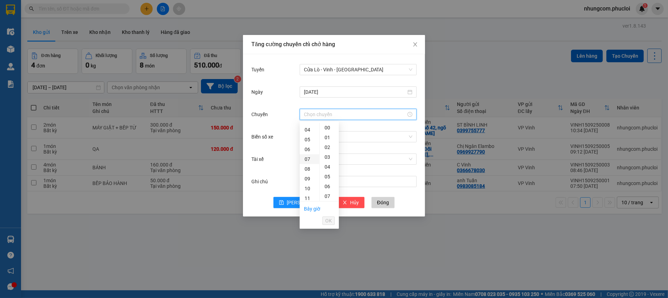
scroll to position [53, 0]
click at [306, 191] on div "12" at bounding box center [310, 193] width 20 height 10
type input "12:00"
click at [328, 220] on span "OK" at bounding box center [328, 221] width 7 height 8
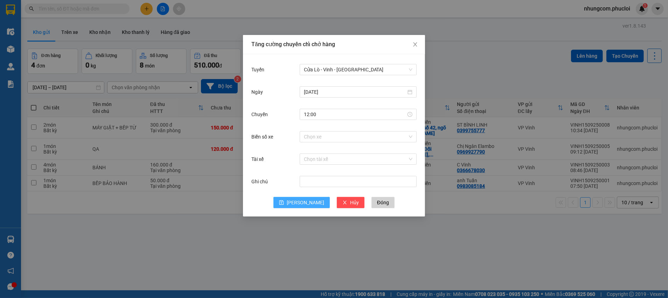
click at [284, 204] on icon "save" at bounding box center [281, 202] width 5 height 5
click at [307, 203] on span "[PERSON_NAME]" at bounding box center [305, 203] width 37 height 8
click at [377, 203] on span "Đóng" at bounding box center [383, 203] width 12 height 8
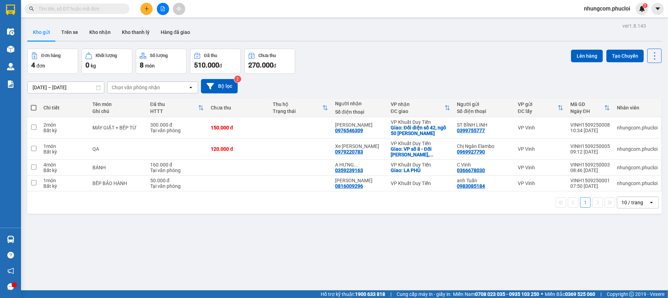
click at [316, 222] on div "ver 1.8.143 Kho gửi Trên xe Kho nhận Kho thanh lý Hàng đã giao Đơn hàng 4 đơn K…" at bounding box center [345, 170] width 640 height 298
drag, startPoint x: 34, startPoint y: 106, endPoint x: 37, endPoint y: 104, distance: 3.8
click at [34, 107] on span at bounding box center [34, 108] width 6 height 6
click at [34, 104] on input "checkbox" at bounding box center [34, 104] width 0 height 0
checkbox input "true"
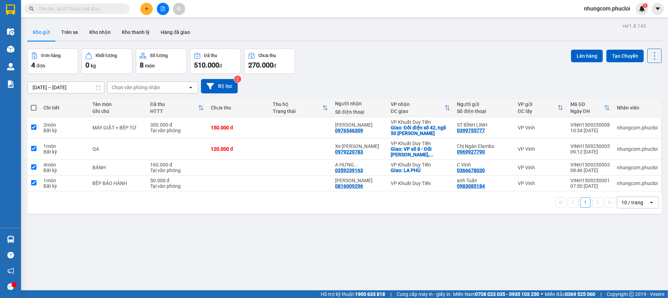
checkbox input "true"
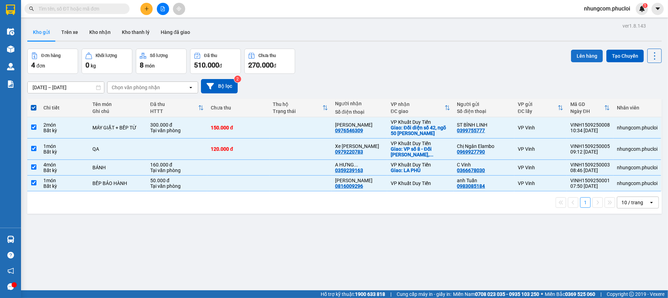
click at [582, 57] on button "Lên hàng" at bounding box center [587, 56] width 32 height 13
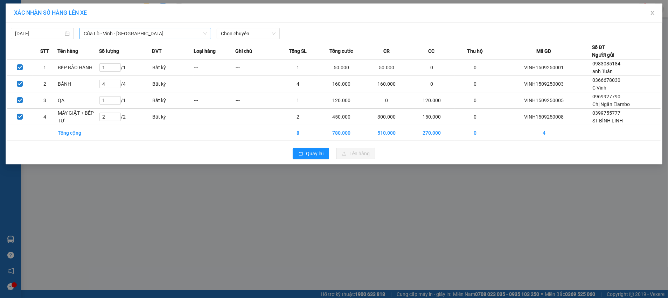
click at [148, 34] on span "Cửa Lò - Vinh - [GEOGRAPHIC_DATA]" at bounding box center [145, 33] width 123 height 11
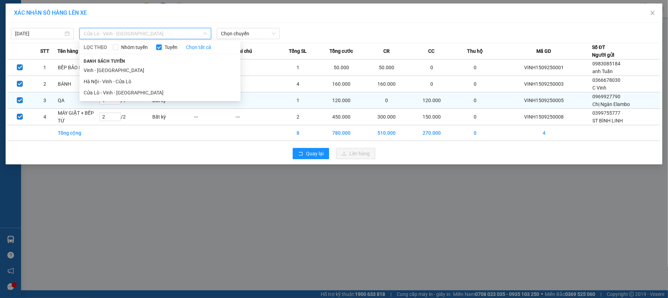
click at [116, 95] on li "Cửa Lò - Vinh - [GEOGRAPHIC_DATA]" at bounding box center [159, 92] width 161 height 11
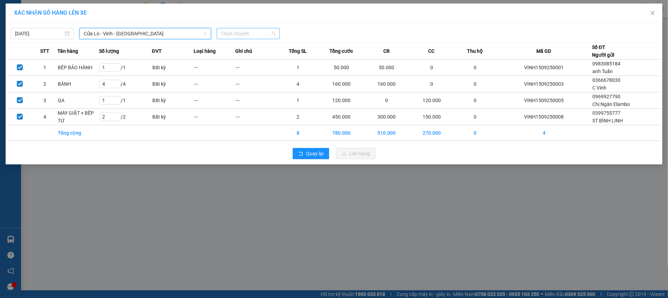
click at [234, 35] on span "Chọn chuyến" at bounding box center [248, 33] width 55 height 11
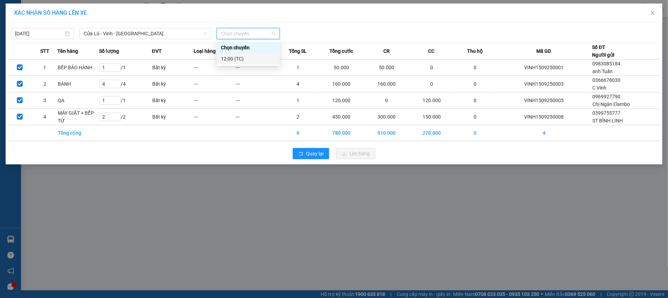
click at [240, 59] on div "12:00 (TC)" at bounding box center [248, 59] width 55 height 8
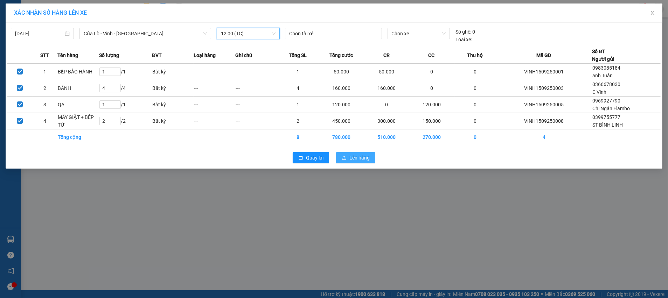
click at [345, 157] on icon "upload" at bounding box center [344, 157] width 5 height 5
